Goal: Complete application form: Complete application form

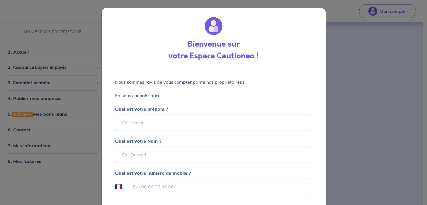
select select "FR"
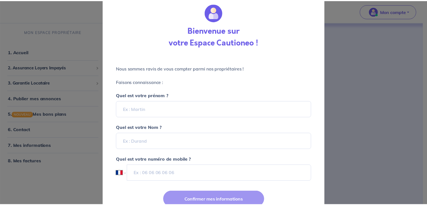
scroll to position [38, 0]
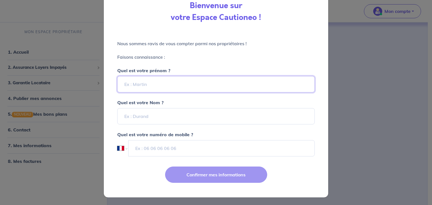
click at [146, 82] on input "Quel est votre prénom ?" at bounding box center [215, 84] width 197 height 16
type input "AURELIEN"
type input "PIGNIARD"
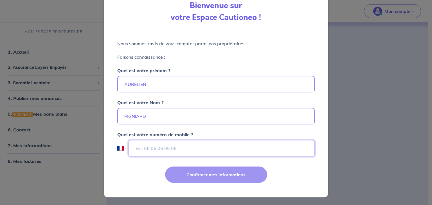
click at [161, 150] on input "tel" at bounding box center [221, 148] width 186 height 16
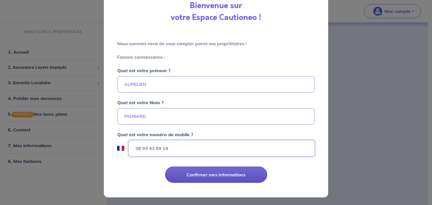
type input "06 93 43 69 14"
click at [196, 176] on button "Confirmer mes informations" at bounding box center [216, 175] width 102 height 16
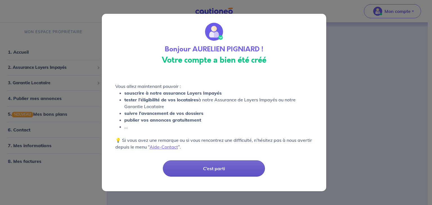
click at [214, 166] on button "C’est parti" at bounding box center [214, 168] width 102 height 16
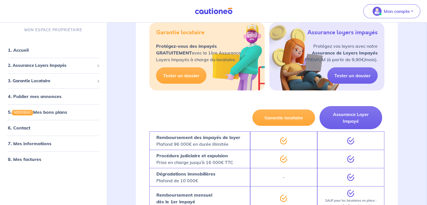
scroll to position [119, 0]
click at [24, 127] on link "6. Contact" at bounding box center [19, 128] width 22 height 6
